Goal: Unclear

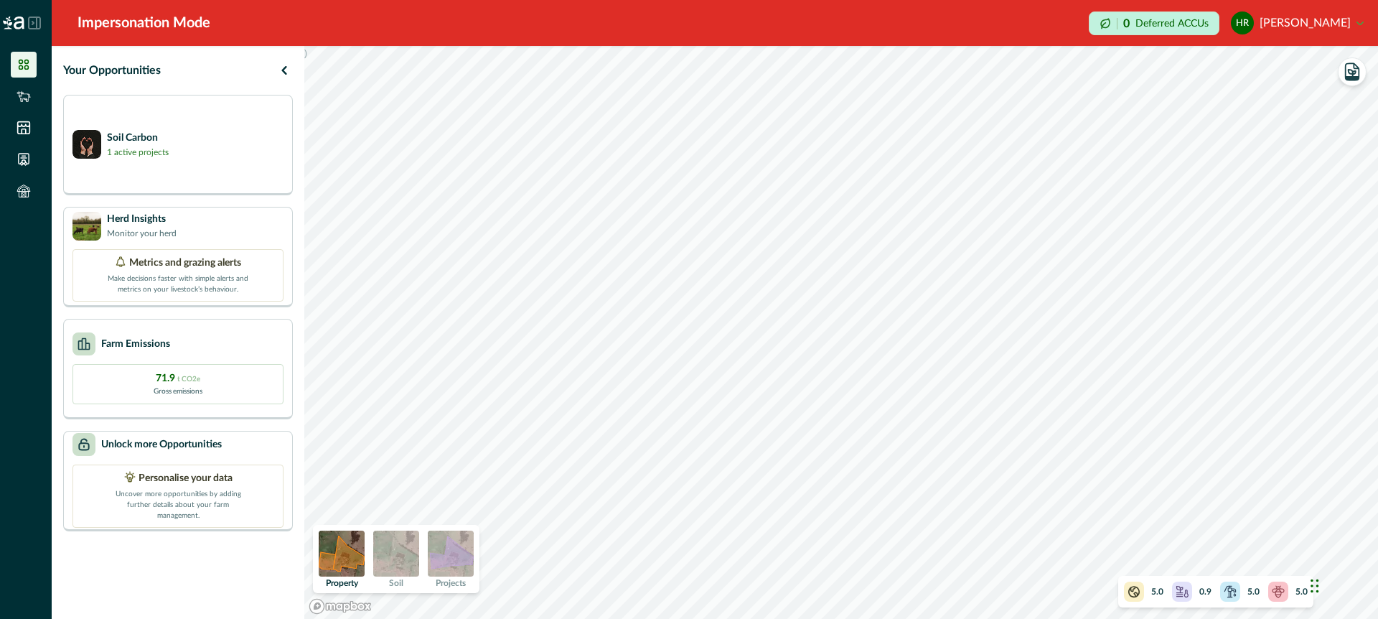
click at [454, 559] on img at bounding box center [451, 553] width 46 height 46
click at [385, 553] on img at bounding box center [396, 553] width 46 height 46
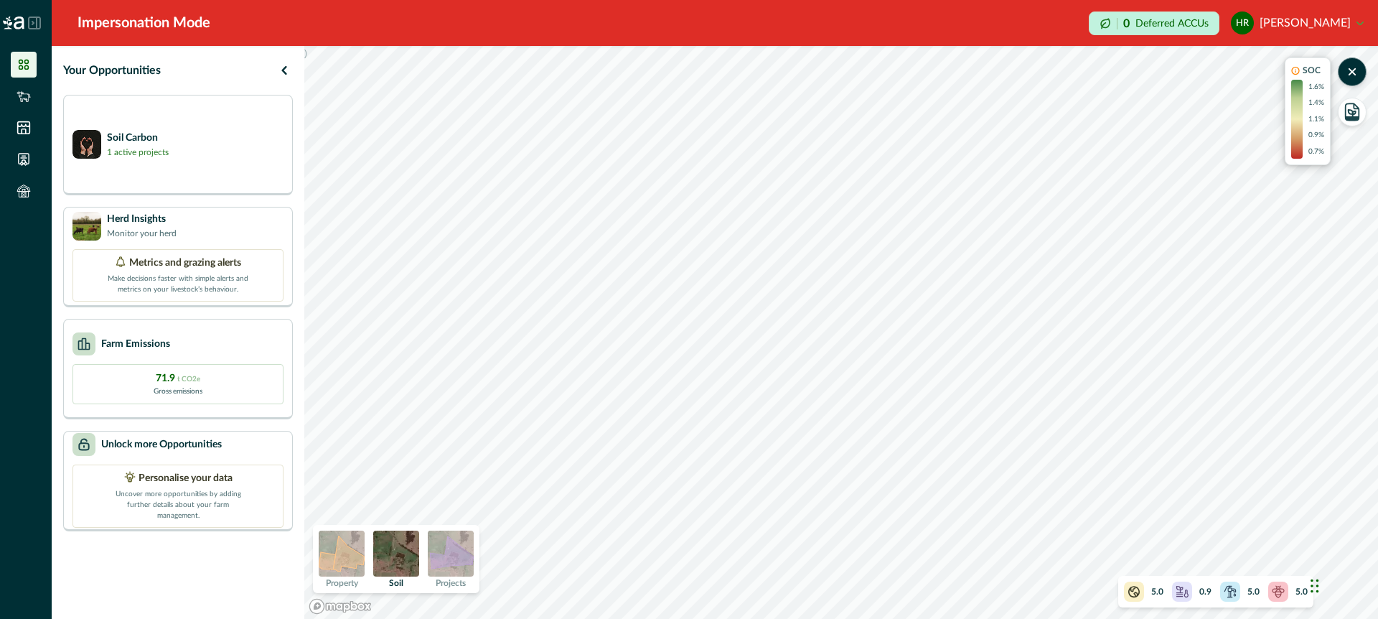
click at [388, 553] on img at bounding box center [396, 553] width 46 height 46
click at [402, 550] on img at bounding box center [396, 553] width 46 height 46
click at [456, 548] on img at bounding box center [451, 553] width 46 height 46
click at [398, 558] on img at bounding box center [396, 553] width 46 height 46
click at [395, 556] on img at bounding box center [396, 553] width 46 height 46
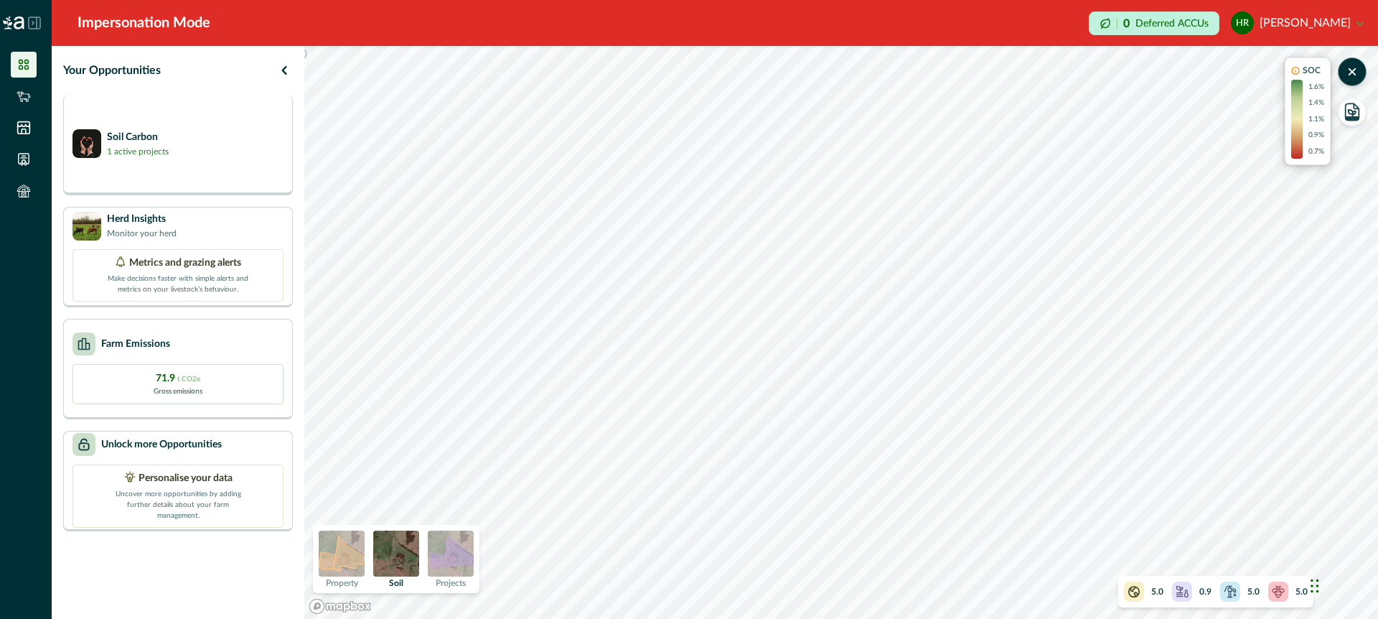
click at [218, 159] on div "Soil Carbon 1 active projects" at bounding box center [178, 145] width 230 height 100
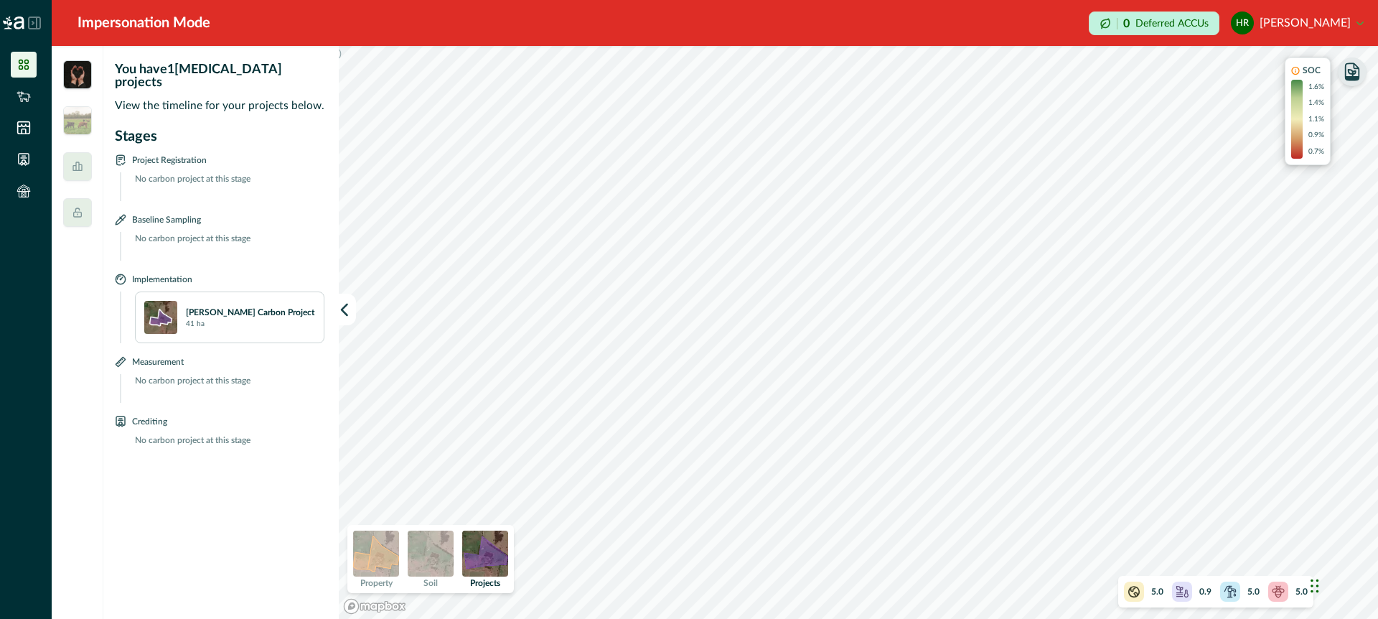
click at [1353, 72] on icon "button" at bounding box center [1352, 72] width 20 height 20
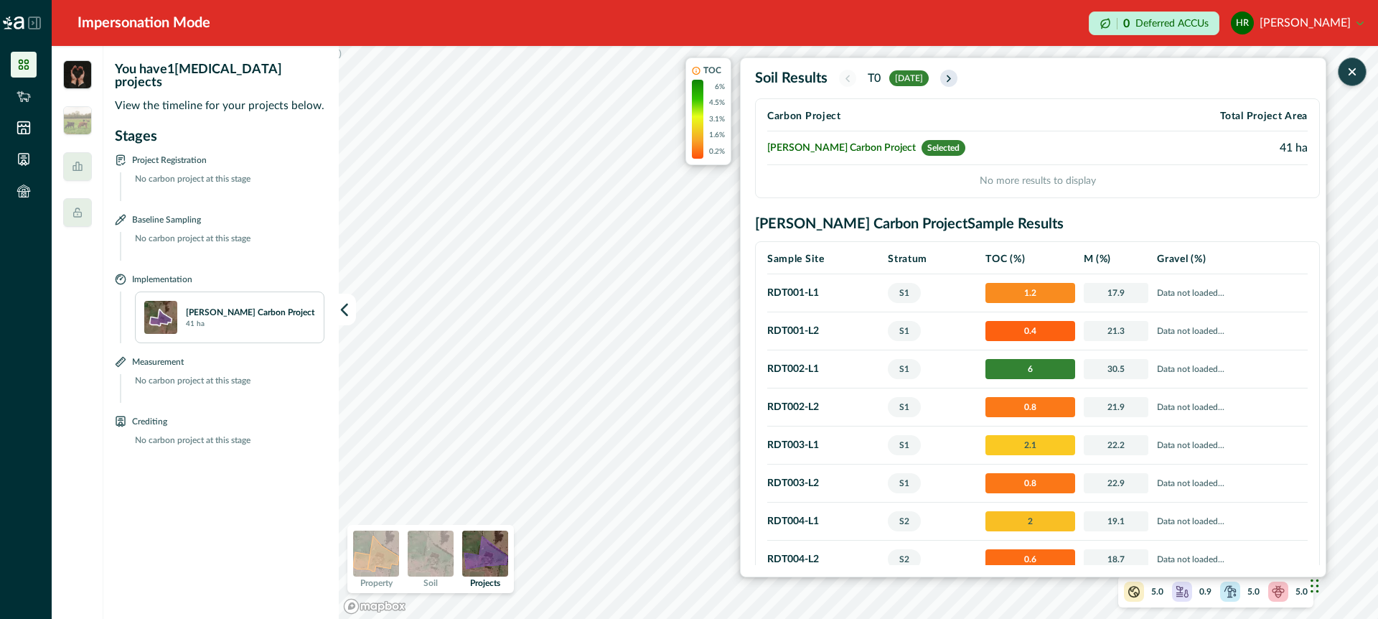
click at [954, 75] on icon "button" at bounding box center [948, 78] width 11 height 12
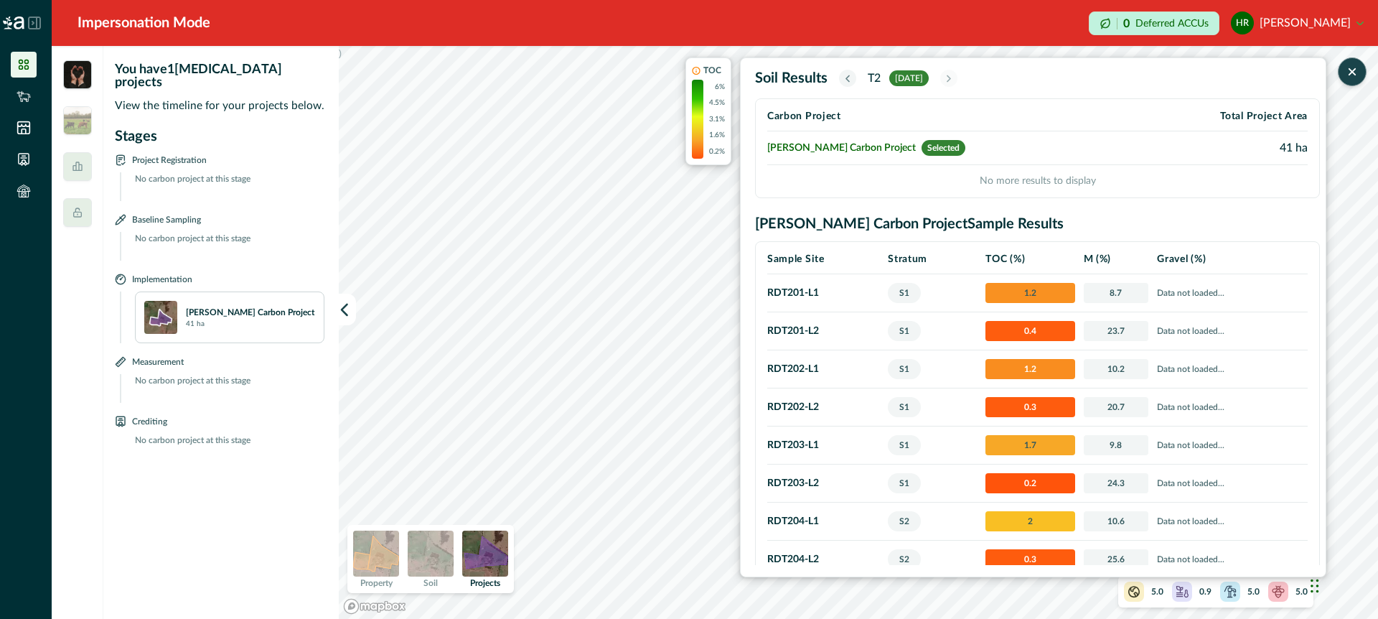
click at [848, 78] on icon "button" at bounding box center [847, 78] width 11 height 12
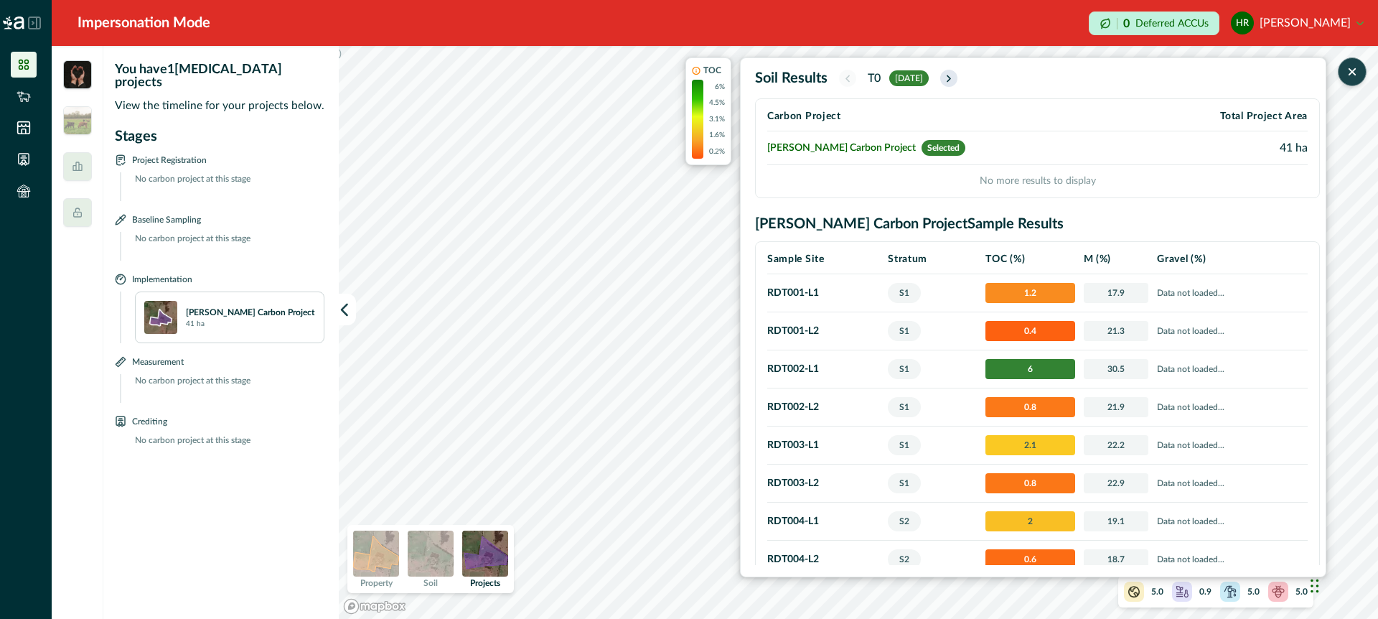
click at [950, 76] on icon "button" at bounding box center [948, 78] width 3 height 6
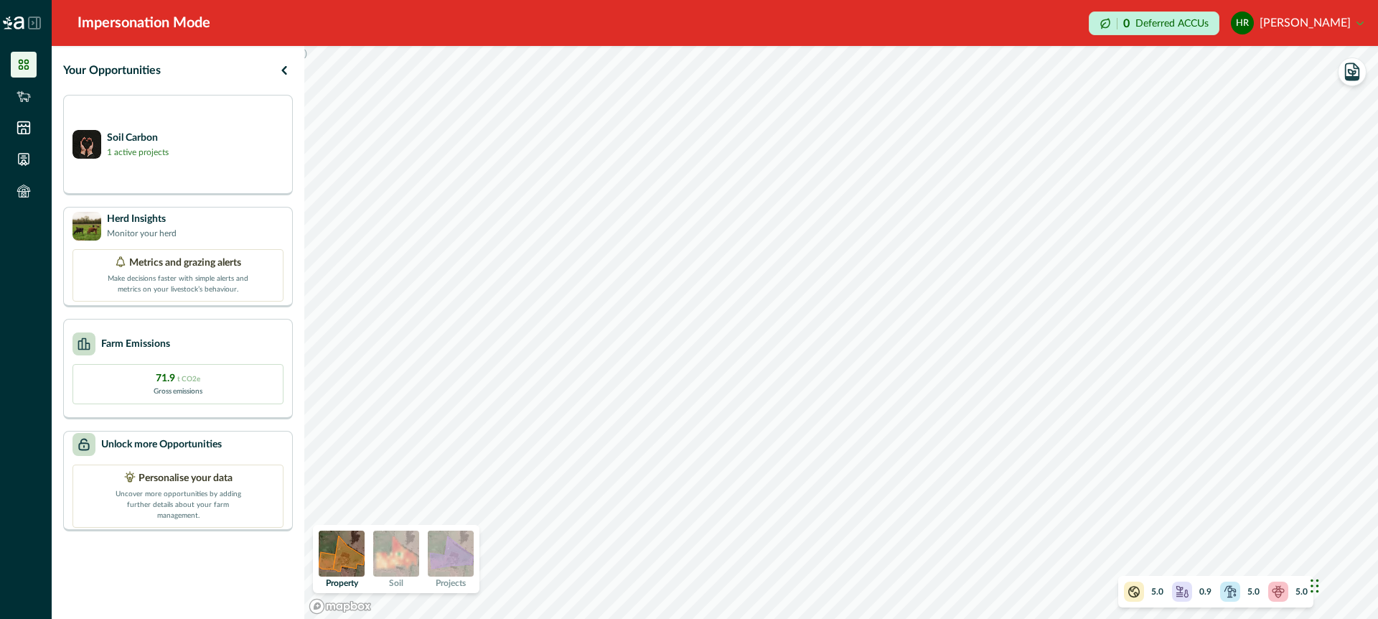
click at [446, 557] on img at bounding box center [451, 553] width 46 height 46
